Goal: Information Seeking & Learning: Check status

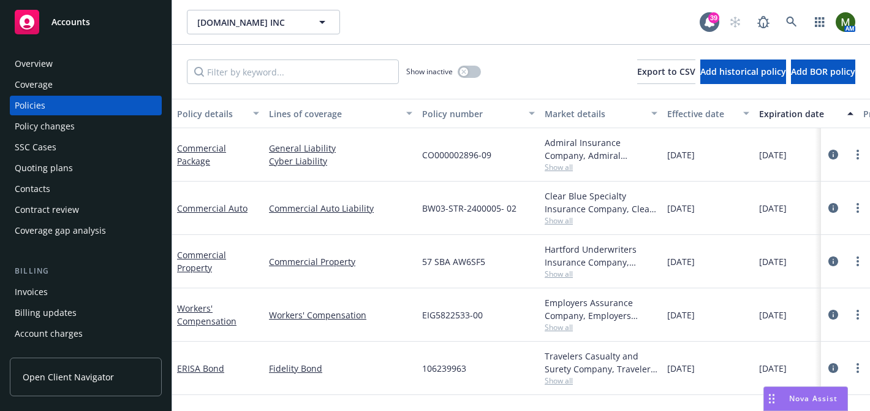
click at [452, 208] on span "BW03-STR-2400005- 02" at bounding box center [469, 208] width 94 height 13
copy span "BW03-STR-2400005- 02"
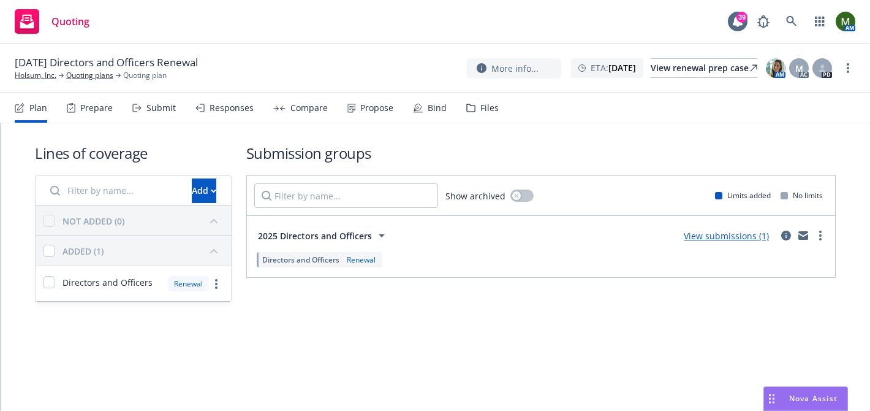
click at [481, 109] on div "Files" at bounding box center [489, 108] width 18 height 10
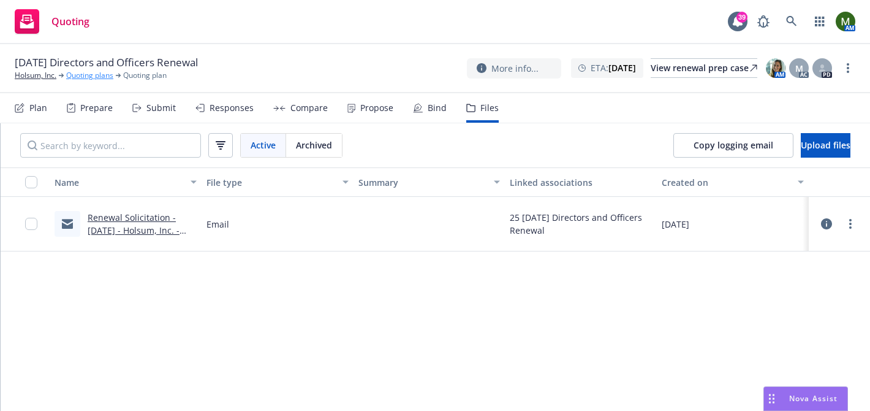
click at [95, 76] on link "Quoting plans" at bounding box center [89, 75] width 47 height 11
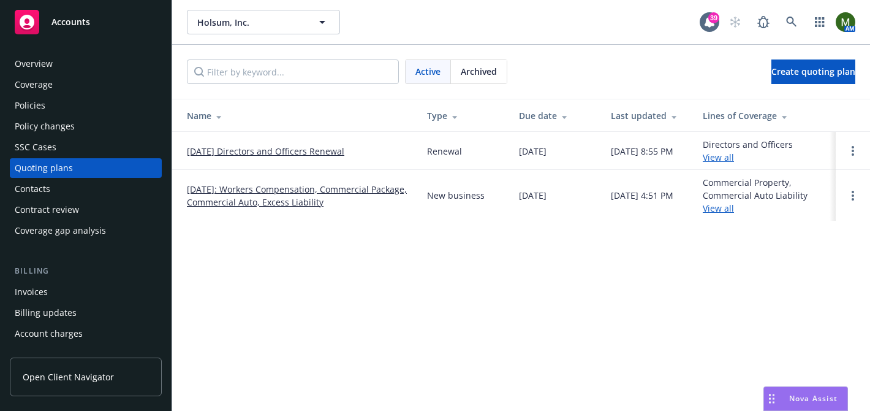
click at [457, 74] on div "Archived" at bounding box center [479, 71] width 56 height 23
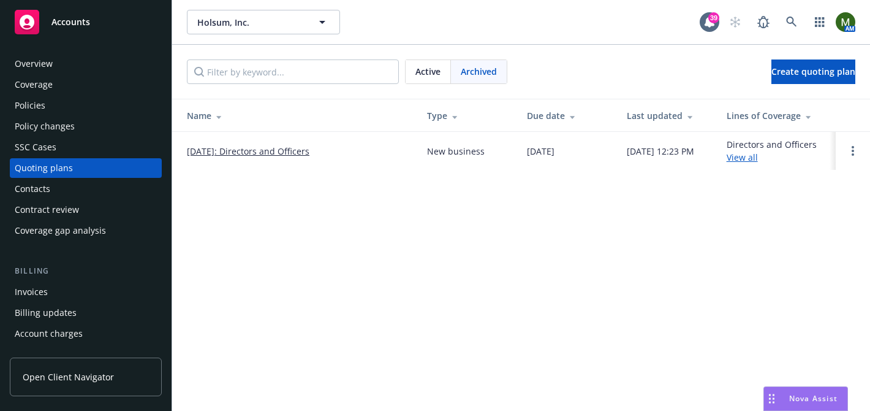
click at [259, 150] on link "[DATE]: Directors and Officers" at bounding box center [248, 151] width 123 height 13
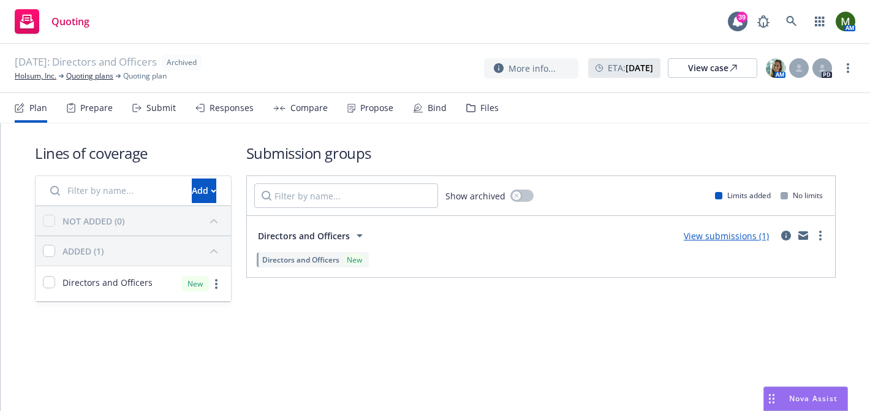
click at [481, 117] on div "Files" at bounding box center [482, 107] width 32 height 29
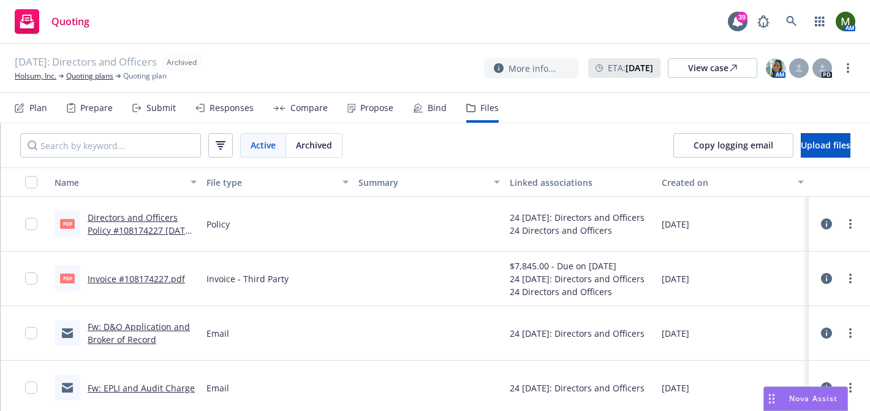
scroll to position [544, 0]
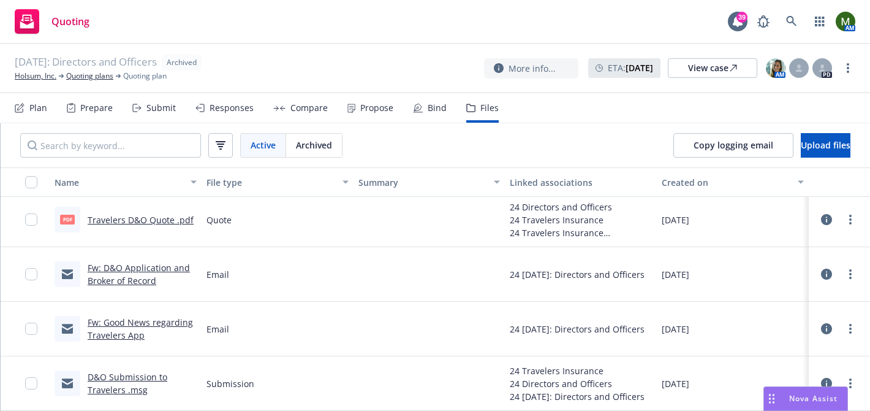
click at [126, 376] on link "D&O Submission to Travelers .msg" at bounding box center [128, 383] width 80 height 25
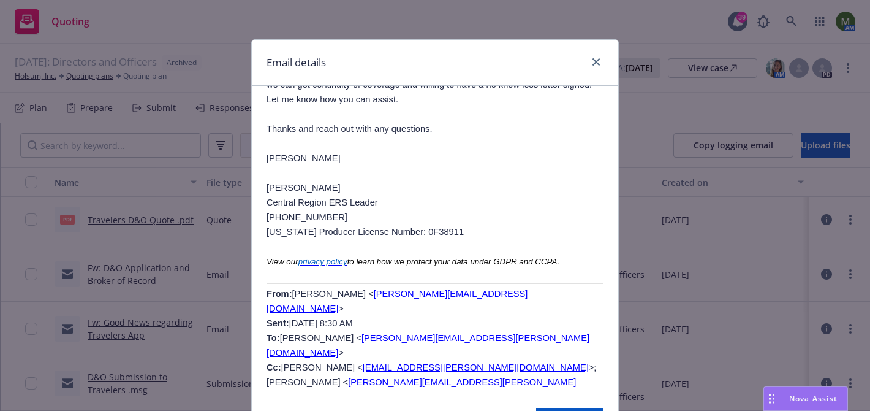
scroll to position [2366, 0]
click at [593, 58] on icon "close" at bounding box center [596, 61] width 7 height 7
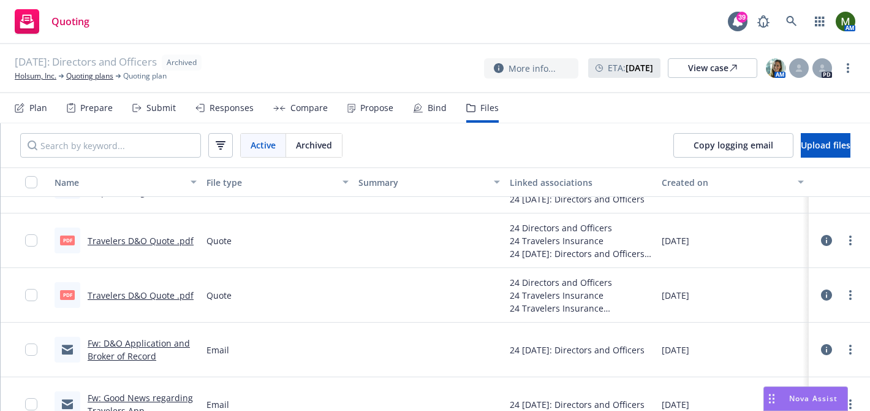
scroll to position [440, 0]
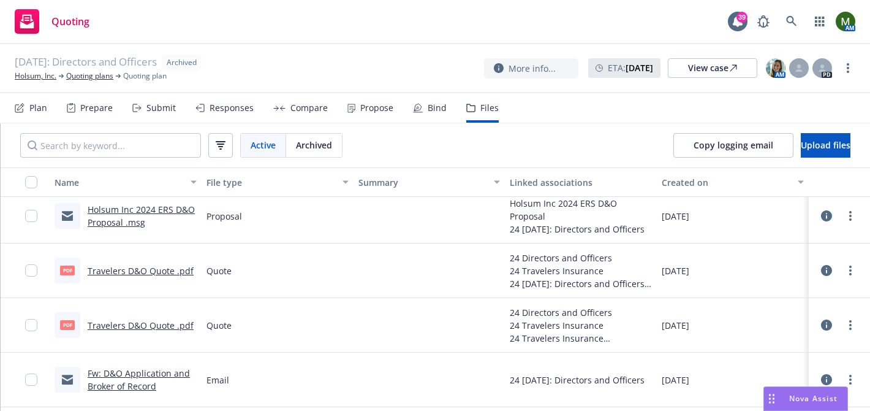
click at [134, 270] on link "Travelers D&O Quote .pdf" at bounding box center [141, 271] width 106 height 12
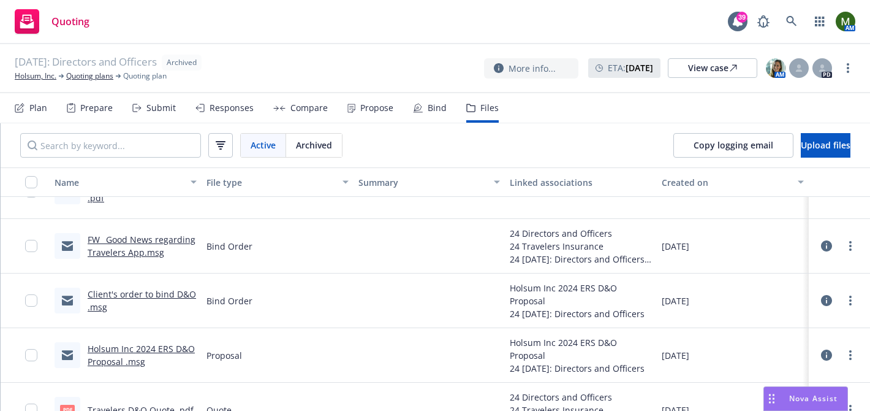
scroll to position [264, 0]
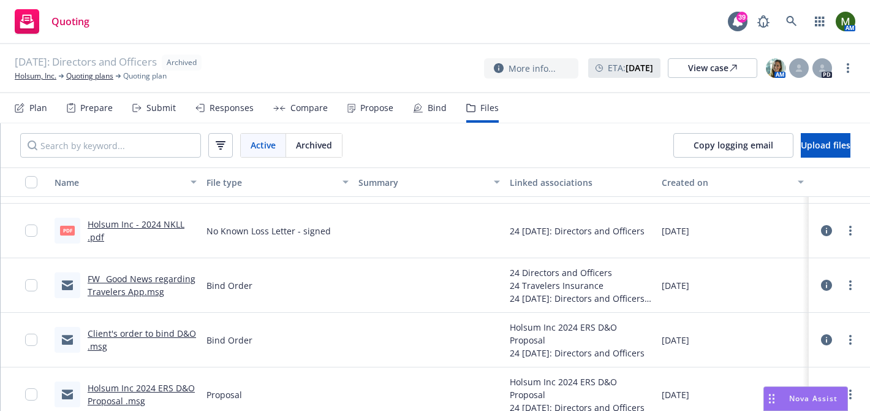
click at [167, 273] on link "FW_ Good News regarding Travelers App.msg" at bounding box center [142, 285] width 108 height 25
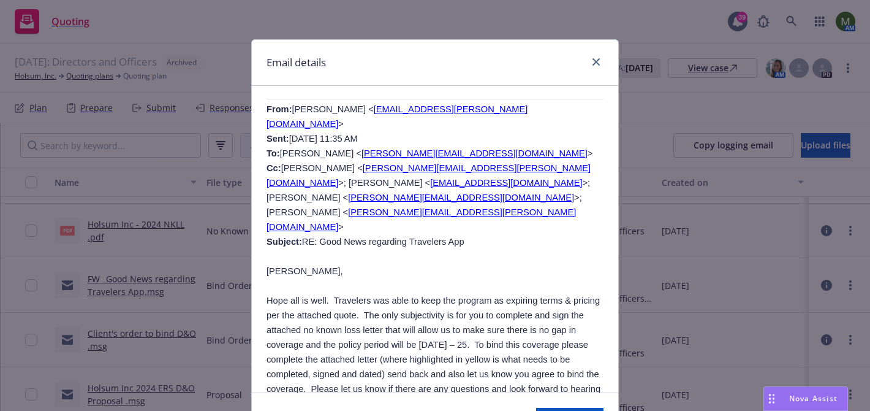
scroll to position [375, 0]
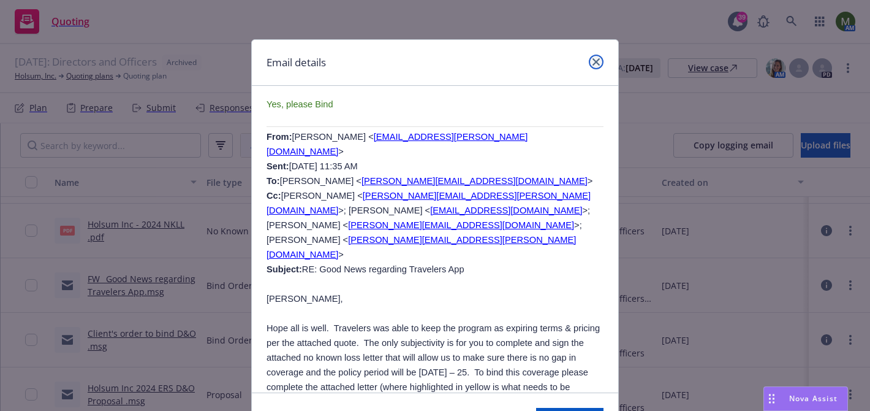
click at [598, 62] on icon "close" at bounding box center [596, 61] width 7 height 7
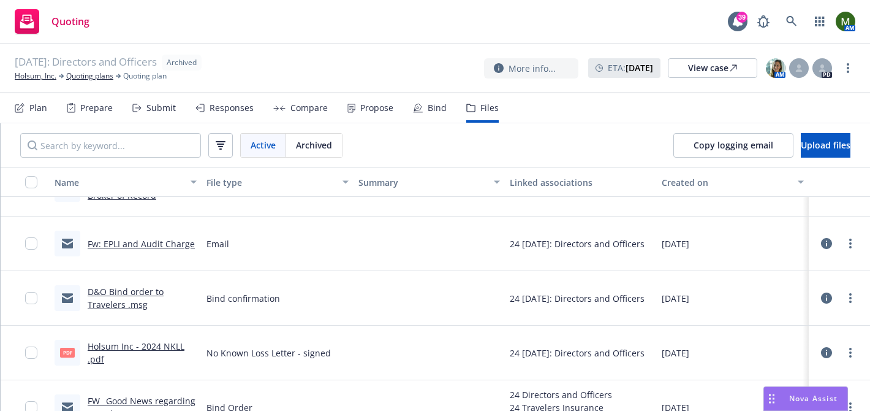
scroll to position [116, 0]
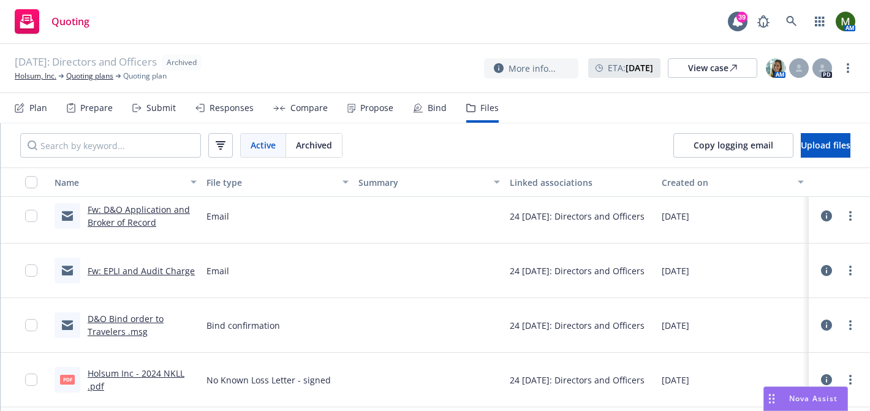
click at [144, 319] on link "D&O Bind order to Travelers .msg" at bounding box center [126, 325] width 76 height 25
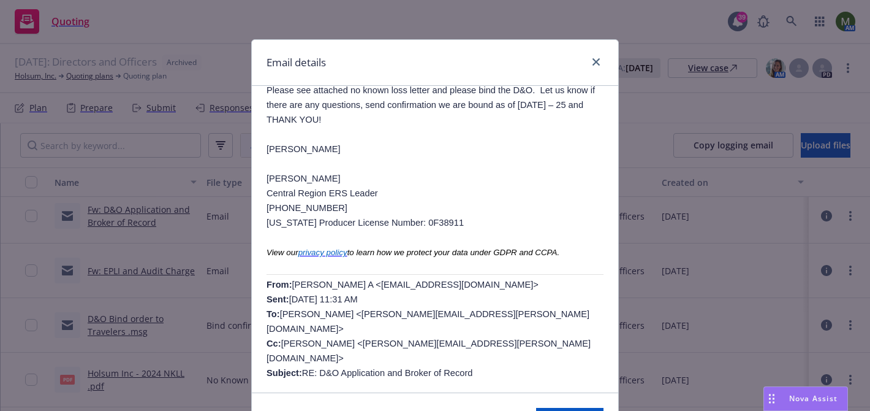
scroll to position [286, 0]
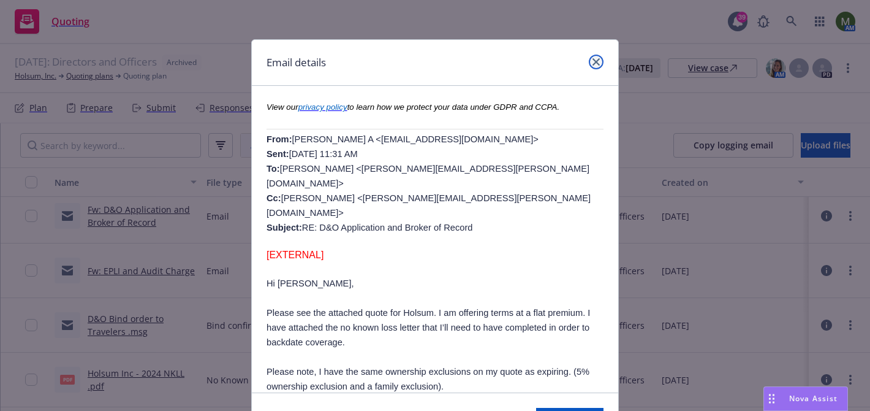
click at [594, 59] on icon "close" at bounding box center [596, 61] width 7 height 7
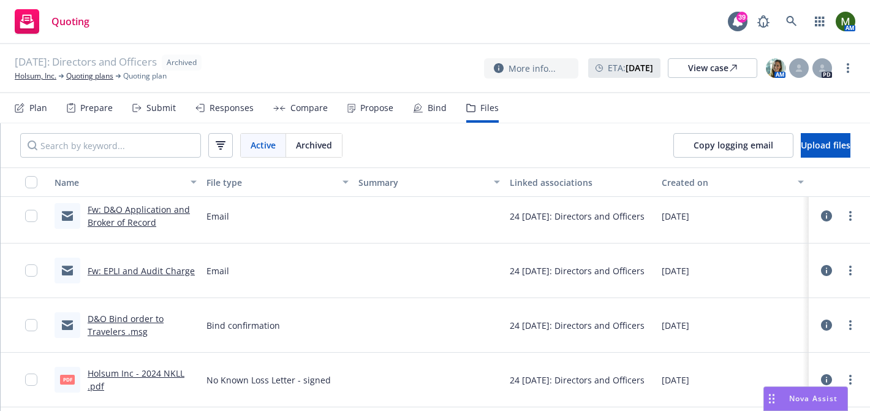
scroll to position [75, 0]
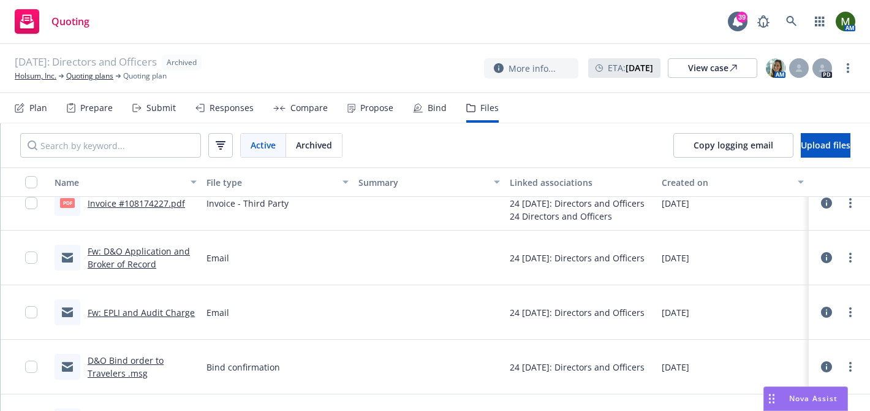
click at [161, 252] on link "Fw: D&O Application and Broker of Record" at bounding box center [139, 257] width 102 height 25
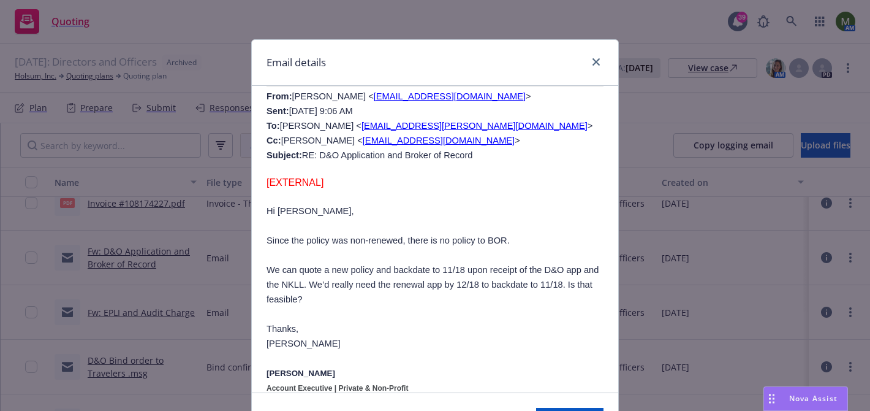
scroll to position [1421, 0]
